Goal: Information Seeking & Learning: Learn about a topic

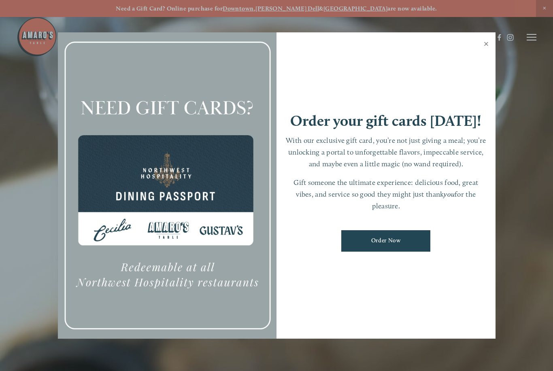
click at [491, 44] on link "Close" at bounding box center [487, 45] width 16 height 23
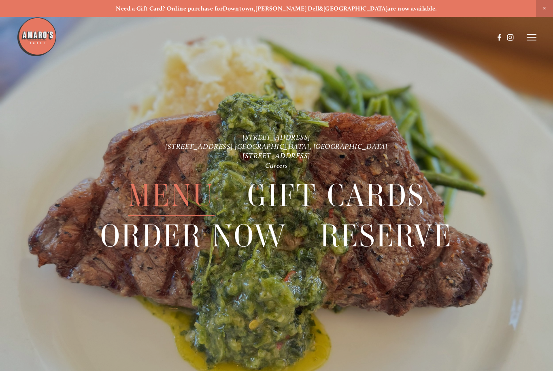
click at [190, 197] on span "Menu" at bounding box center [171, 196] width 86 height 40
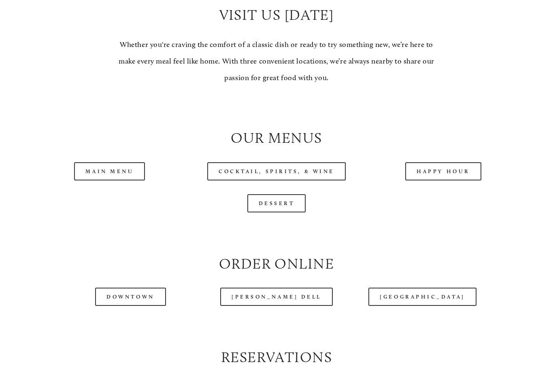
scroll to position [707, 0]
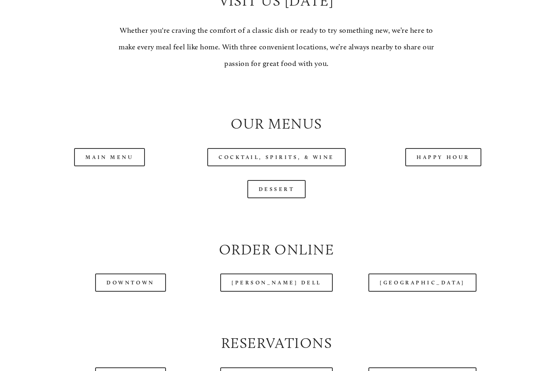
click at [130, 149] on link "Main Menu" at bounding box center [109, 158] width 71 height 18
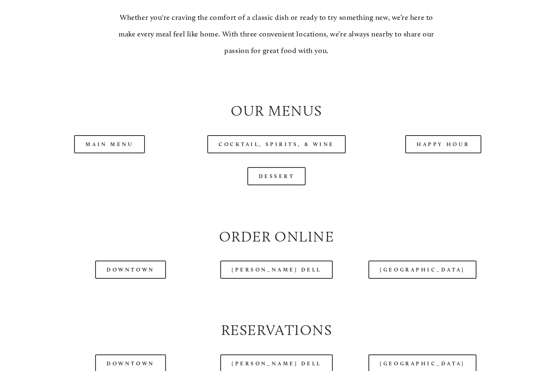
scroll to position [719, 0]
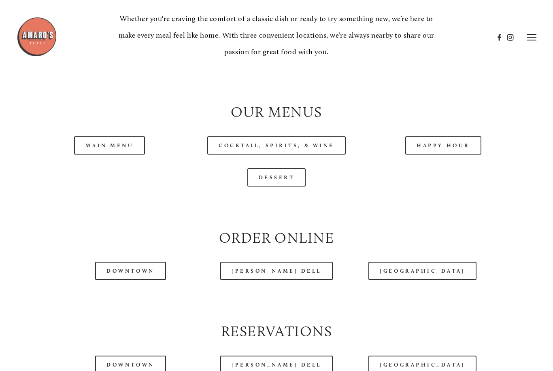
click at [454, 139] on link "Happy Hour" at bounding box center [444, 146] width 76 height 18
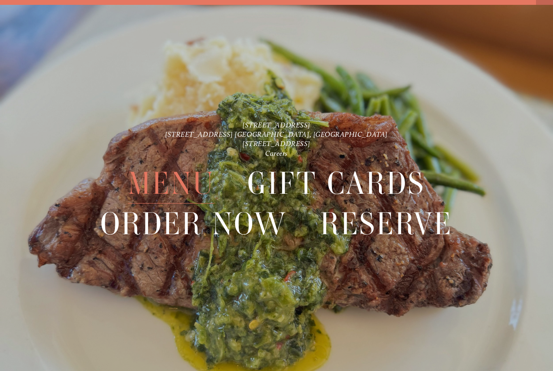
scroll to position [17, 0]
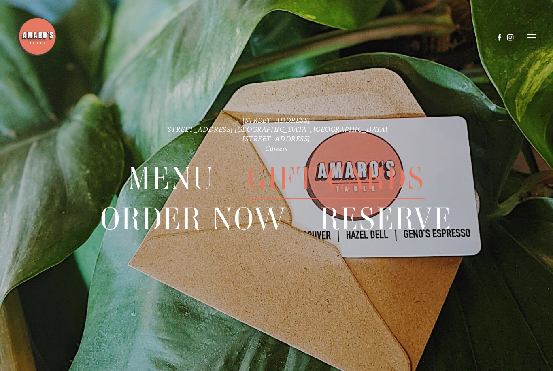
click at [194, 176] on span "Menu" at bounding box center [171, 179] width 86 height 40
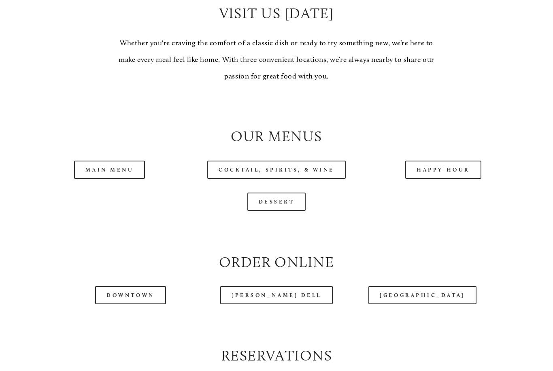
scroll to position [695, 0]
click at [460, 165] on link "Happy Hour" at bounding box center [444, 170] width 76 height 18
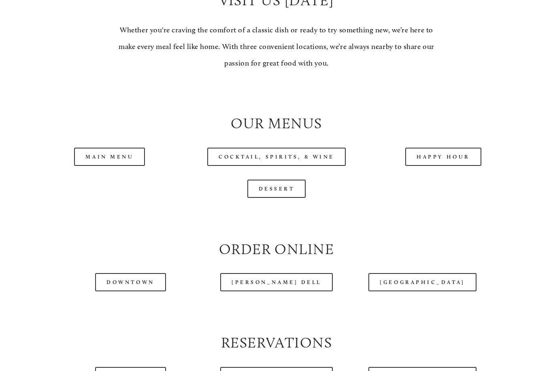
click at [433, 281] on link "[GEOGRAPHIC_DATA]" at bounding box center [423, 282] width 108 height 18
click at [422, 278] on link "[GEOGRAPHIC_DATA]" at bounding box center [423, 282] width 108 height 18
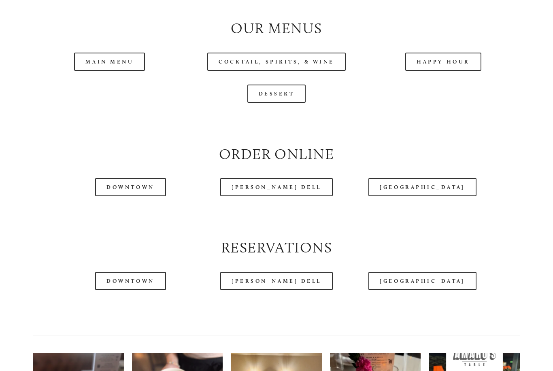
scroll to position [803, 0]
click at [433, 279] on link "[GEOGRAPHIC_DATA]" at bounding box center [423, 281] width 108 height 18
